Goal: Task Accomplishment & Management: Manage account settings

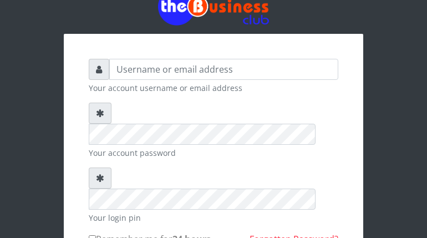
scroll to position [31, 0]
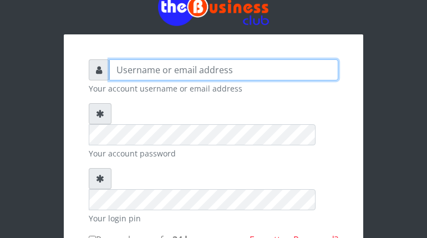
click at [137, 75] on input "text" at bounding box center [223, 69] width 229 height 21
type input "s"
type input "[EMAIL_ADDRESS][DOMAIN_NAME]"
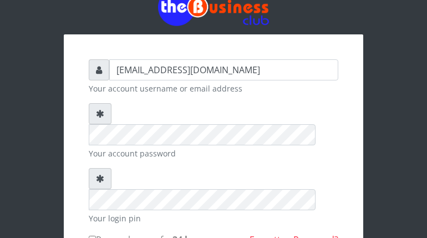
click at [92, 236] on input "Remember me for 24 hours" at bounding box center [92, 239] width 7 height 7
checkbox input "true"
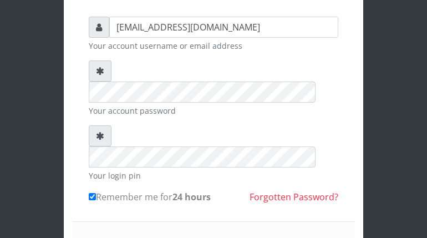
scroll to position [83, 0]
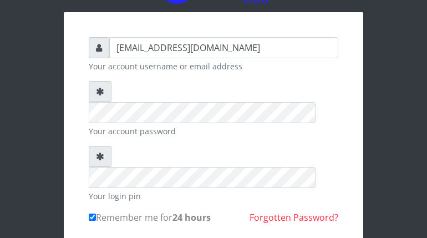
scroll to position [51, 0]
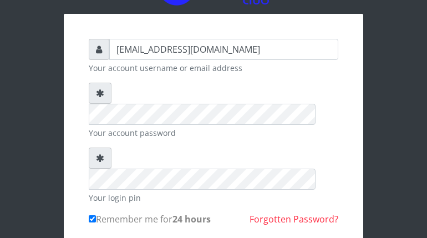
click at [97, 95] on icon at bounding box center [100, 93] width 8 height 9
click at [102, 93] on icon at bounding box center [100, 93] width 8 height 9
click at [102, 154] on icon at bounding box center [100, 158] width 8 height 9
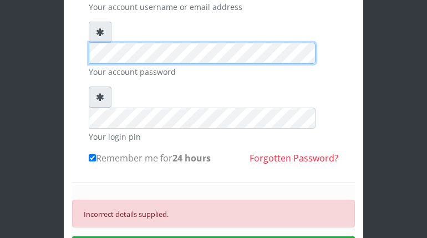
scroll to position [115, 0]
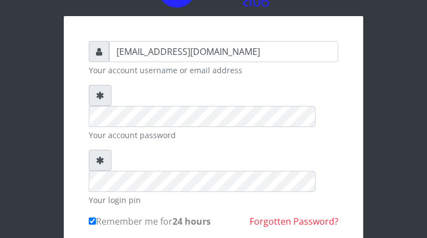
scroll to position [0, 0]
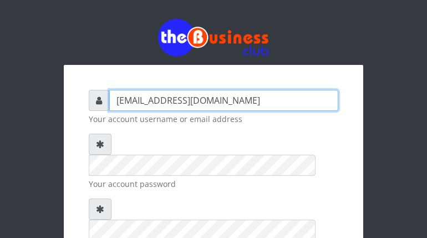
click at [214, 95] on input "[EMAIL_ADDRESS][DOMAIN_NAME]" at bounding box center [223, 100] width 229 height 21
click at [246, 106] on input "[EMAIL_ADDRESS][DOMAIN_NAME]" at bounding box center [223, 100] width 229 height 21
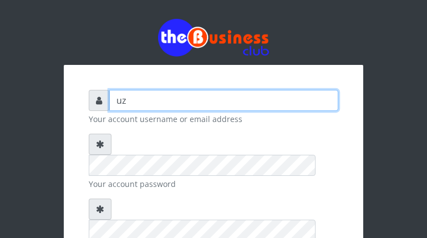
type input "u"
